Goal: Communication & Community: Answer question/provide support

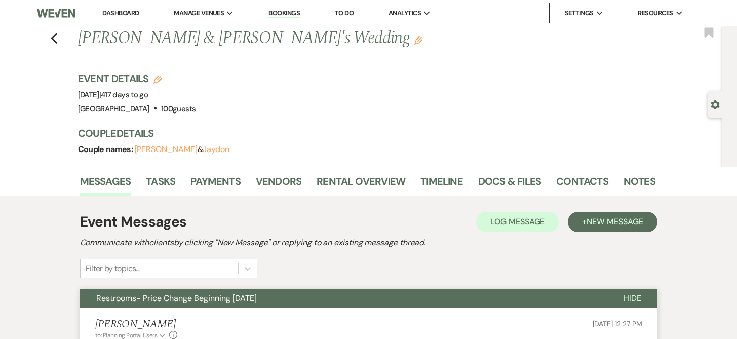
click at [281, 14] on link "Bookings" at bounding box center [283, 14] width 31 height 10
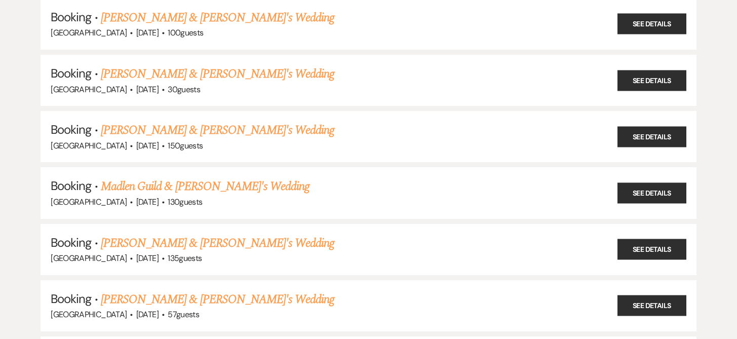
scroll to position [807, 0]
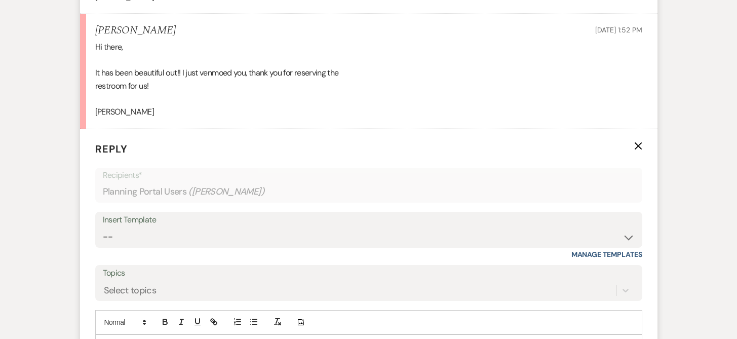
scroll to position [609, 0]
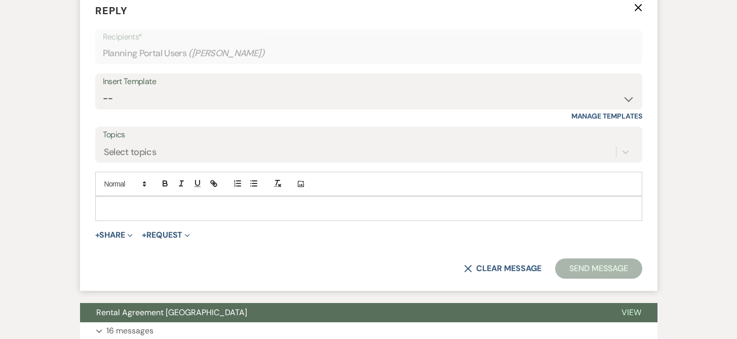
click at [148, 210] on p at bounding box center [368, 208] width 531 height 11
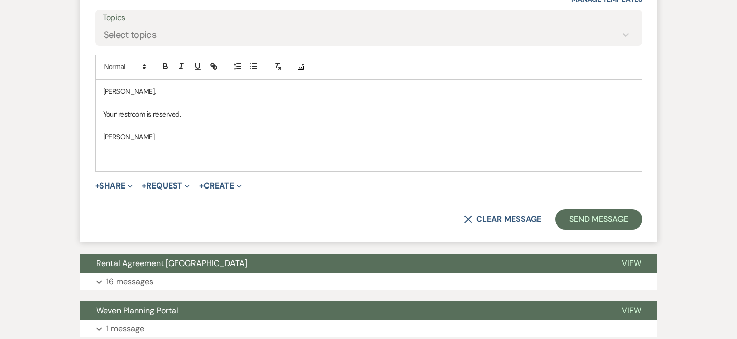
scroll to position [740, 0]
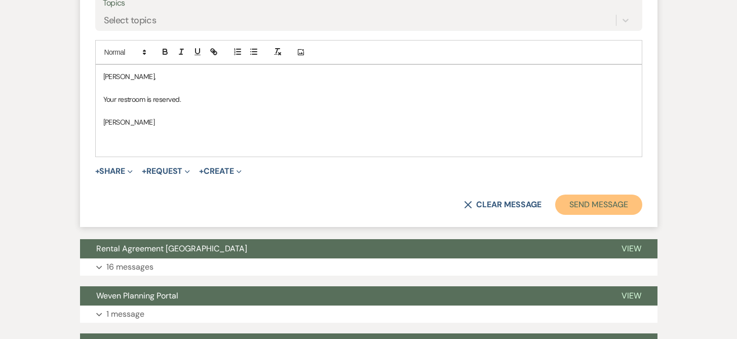
click at [588, 206] on button "Send Message" at bounding box center [598, 204] width 87 height 20
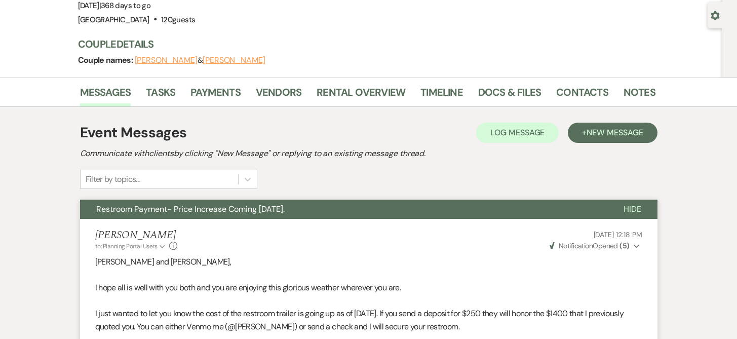
scroll to position [0, 0]
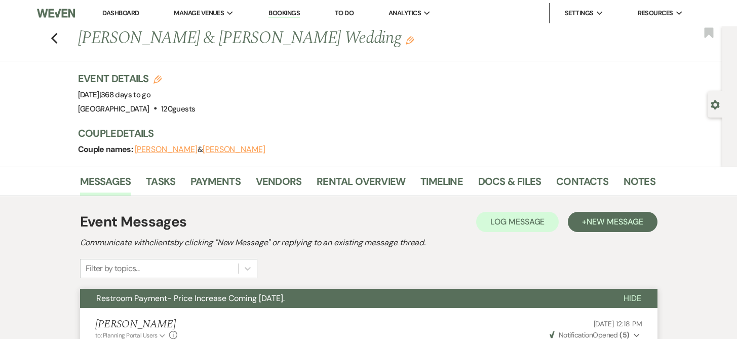
click at [132, 13] on link "Dashboard" at bounding box center [120, 13] width 36 height 9
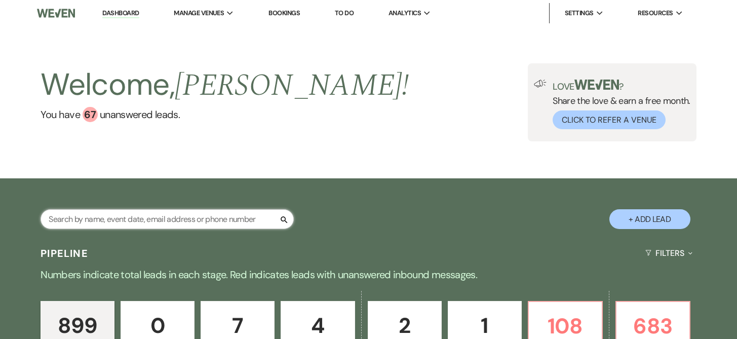
click at [120, 219] on input "text" at bounding box center [167, 219] width 253 height 20
type input "Guild"
click at [91, 220] on input "Guild" at bounding box center [167, 219] width 253 height 20
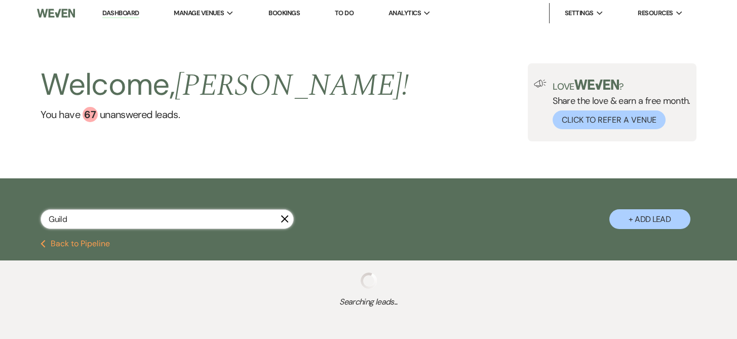
select select "2"
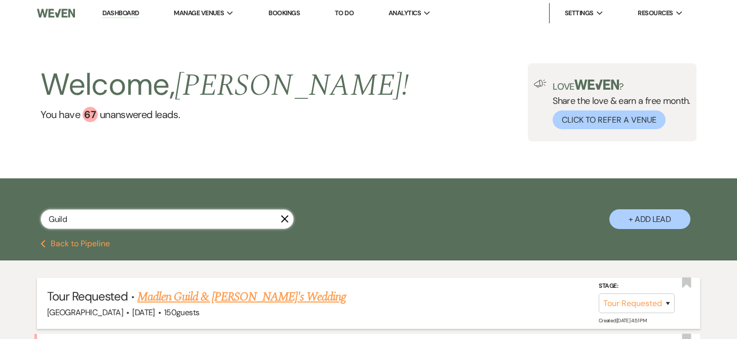
type input "Guild"
click at [251, 294] on link "Madlen Guild & Fiance's Wedding" at bounding box center [241, 297] width 209 height 18
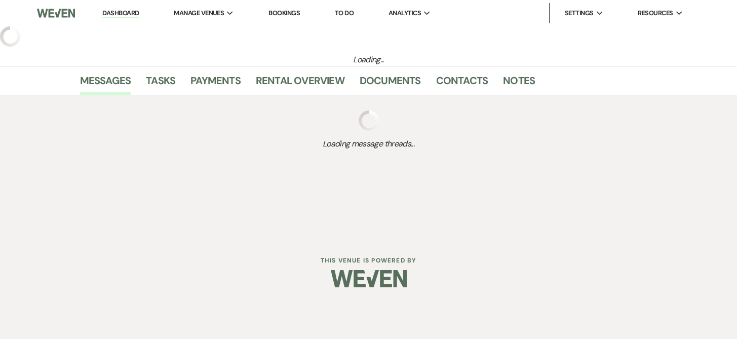
select select "2"
select select "5"
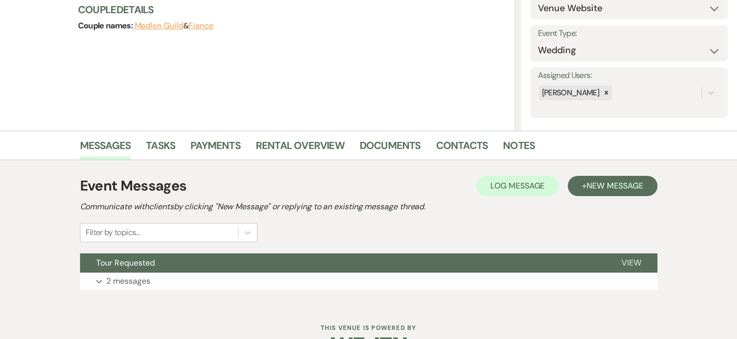
scroll to position [132, 0]
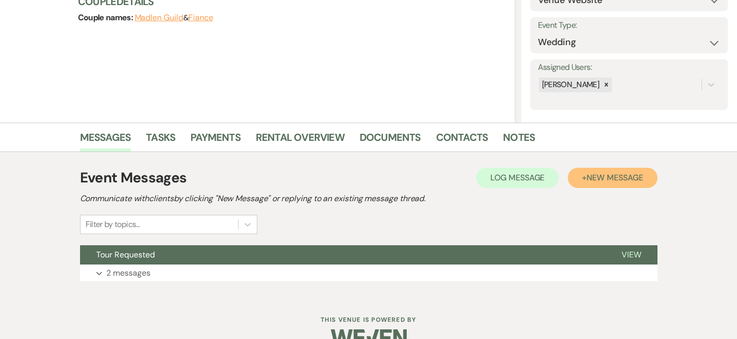
click at [593, 172] on span "New Message" at bounding box center [614, 177] width 56 height 11
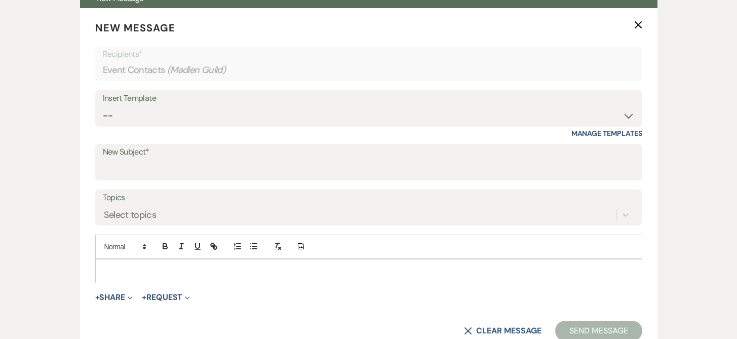
scroll to position [394, 0]
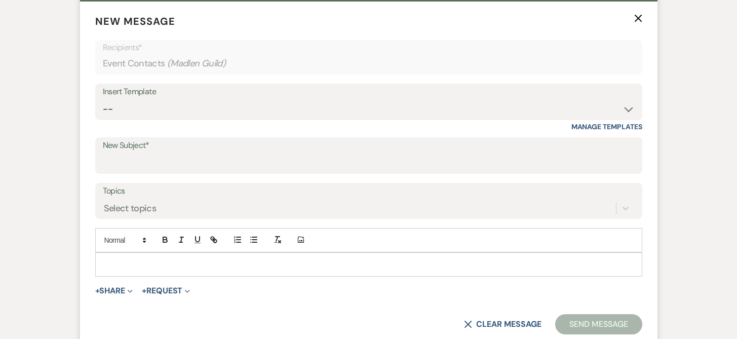
click at [120, 261] on p at bounding box center [368, 264] width 531 height 11
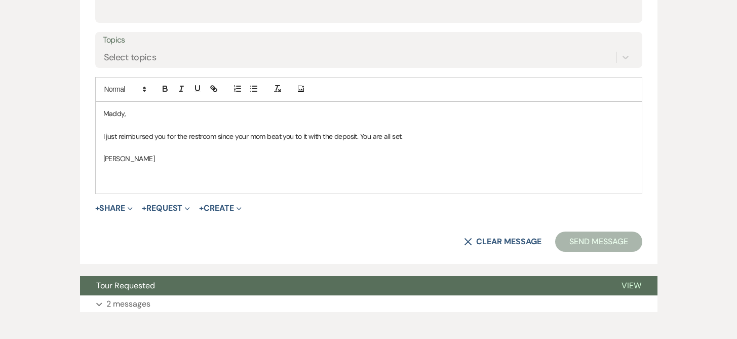
scroll to position [556, 0]
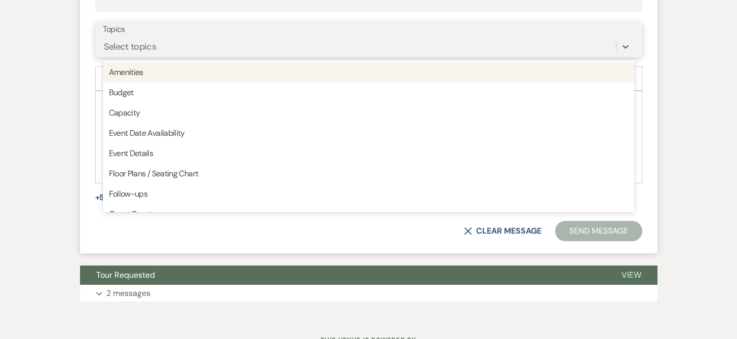
click at [168, 46] on div "Select topics" at bounding box center [359, 46] width 513 height 18
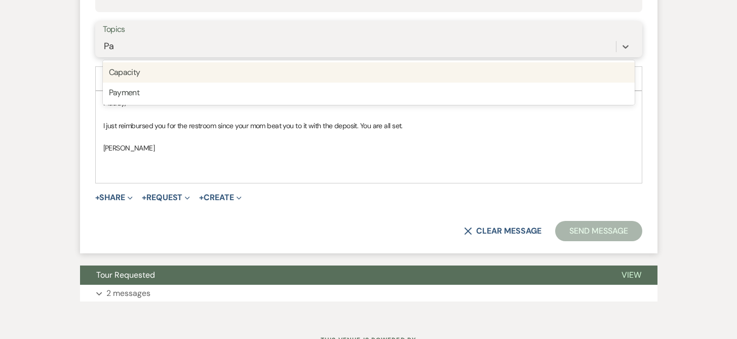
type input "Pay"
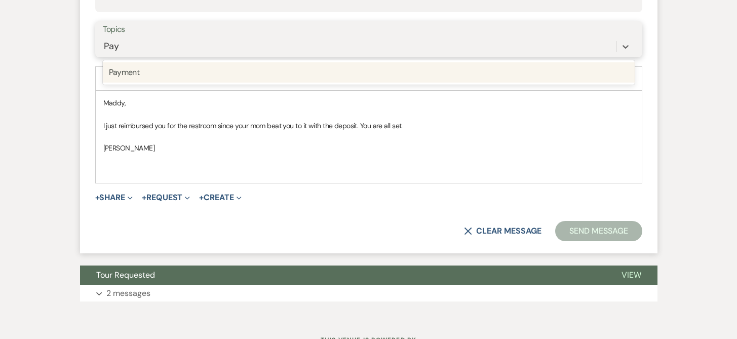
click at [163, 72] on div "Payment" at bounding box center [369, 72] width 532 height 20
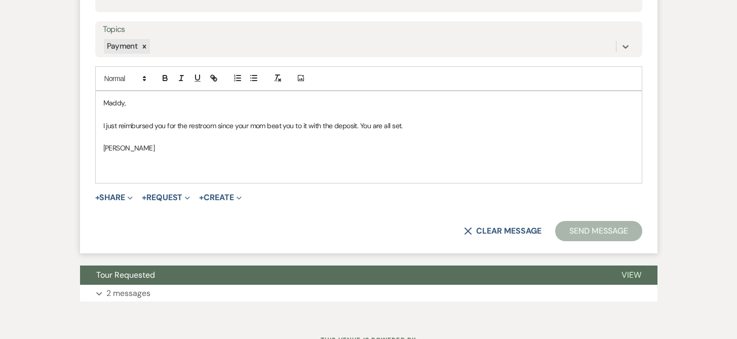
click at [488, 179] on div "Maddy, I just reimbursed you for the restroom since your mom beat you to it wit…" at bounding box center [369, 137] width 546 height 92
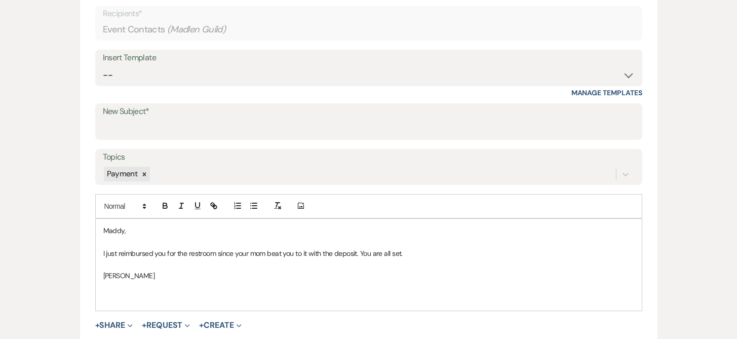
scroll to position [424, 0]
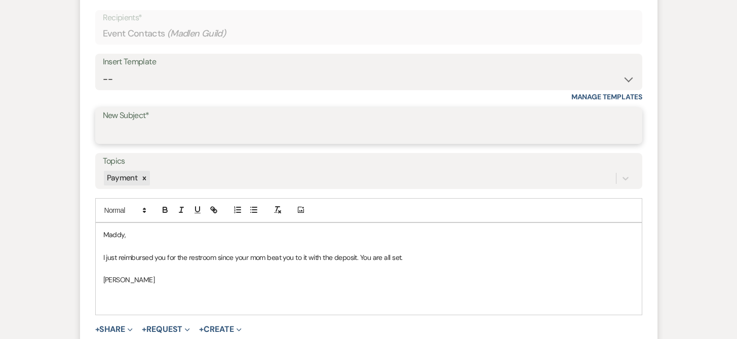
click at [179, 131] on input "New Subject*" at bounding box center [369, 133] width 532 height 20
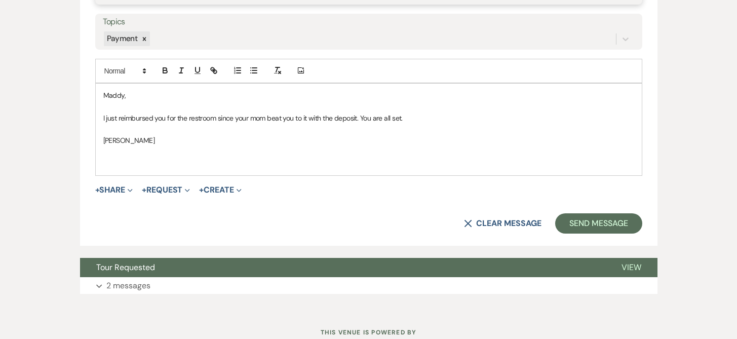
scroll to position [587, 0]
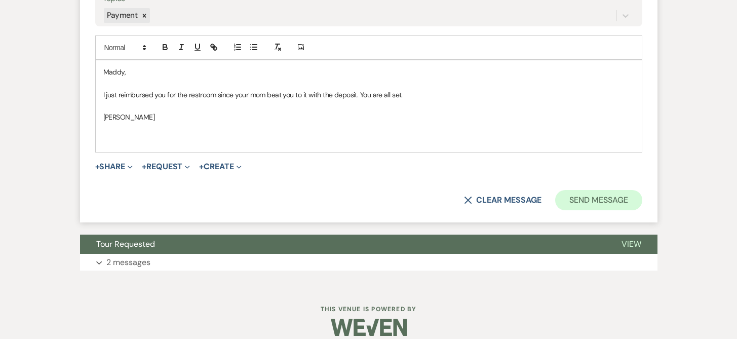
type input "Reimbursement of deposit"
click at [611, 203] on button "Send Message" at bounding box center [598, 200] width 87 height 20
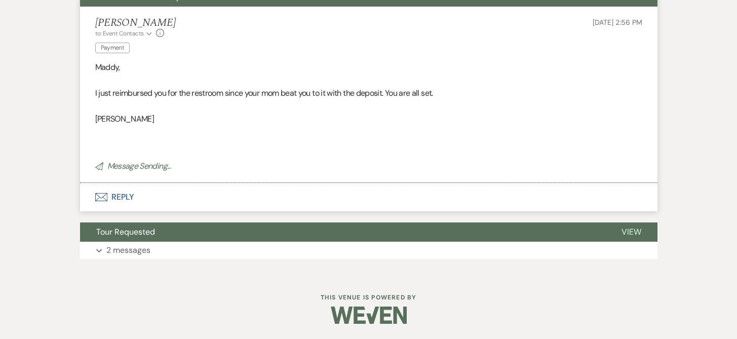
scroll to position [210, 0]
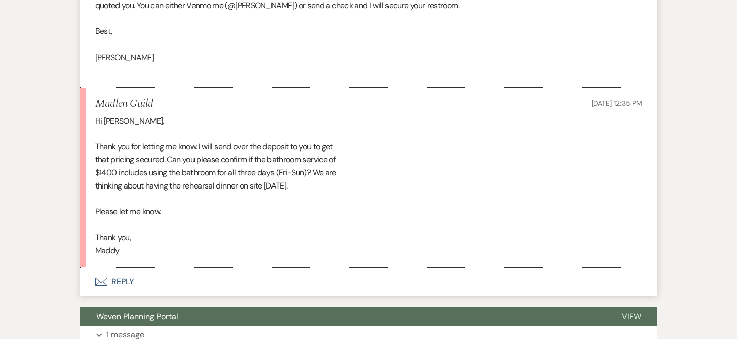
scroll to position [429, 0]
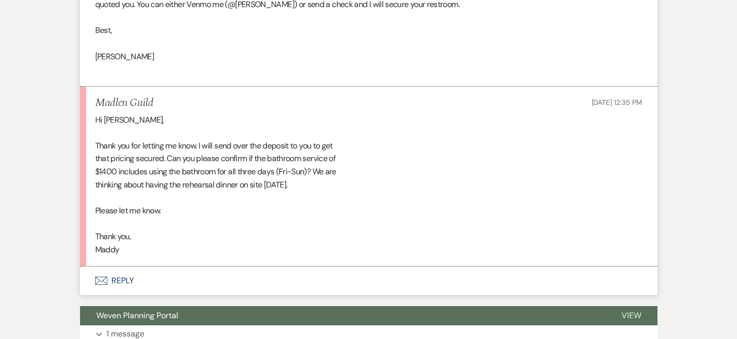
click at [128, 279] on button "Envelope Reply" at bounding box center [368, 280] width 577 height 28
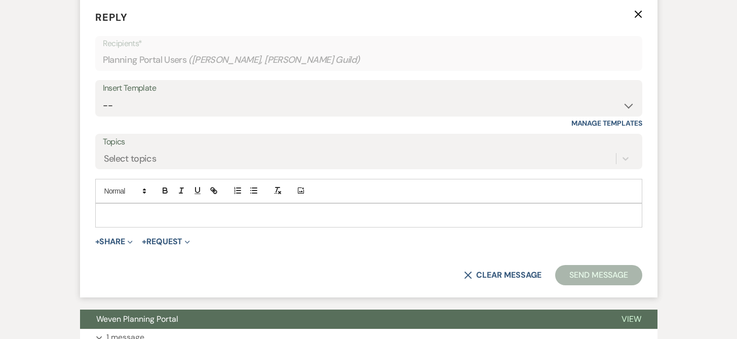
scroll to position [699, 0]
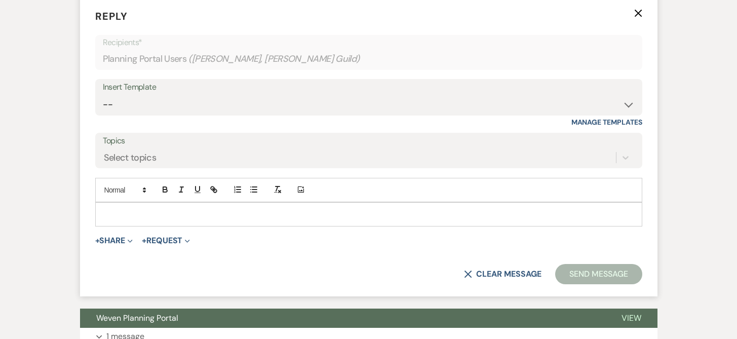
click at [137, 214] on p at bounding box center [368, 214] width 531 height 11
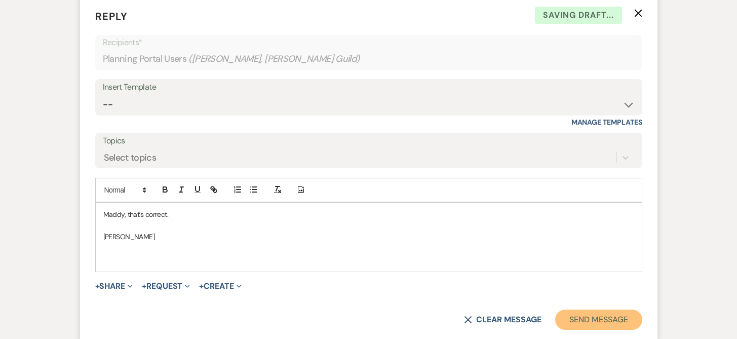
click at [606, 320] on button "Send Message" at bounding box center [598, 319] width 87 height 20
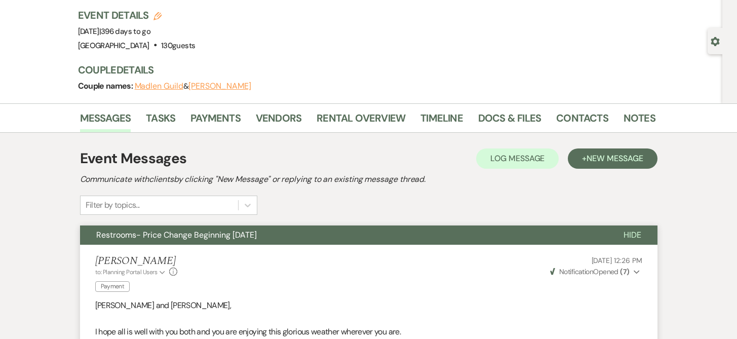
scroll to position [0, 0]
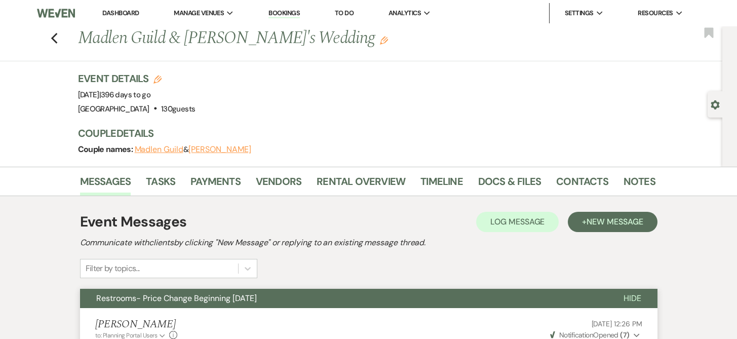
click at [302, 13] on li "Bookings" at bounding box center [284, 13] width 42 height 20
click at [295, 13] on link "Bookings" at bounding box center [283, 14] width 31 height 10
